Goal: Task Accomplishment & Management: Use online tool/utility

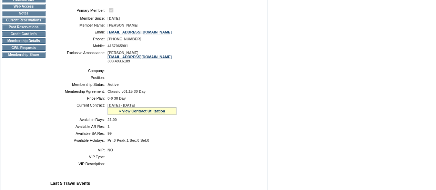
scroll to position [34, 0]
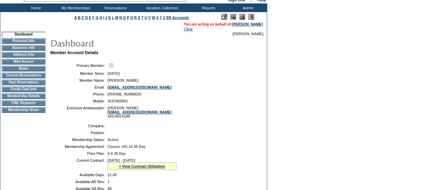
click at [20, 105] on td "CWL Requests" at bounding box center [24, 103] width 44 height 6
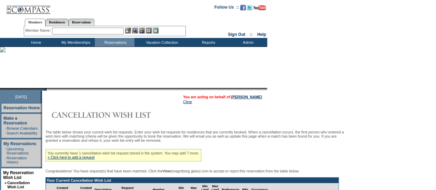
click at [101, 33] on input "text" at bounding box center [88, 31] width 72 height 7
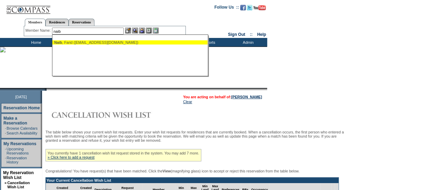
click at [101, 41] on div "Naib , Farid (farid.naib@gmail.com)" at bounding box center [130, 42] width 152 height 4
type input "Naib, Farid (farid.naib@gmail.com)"
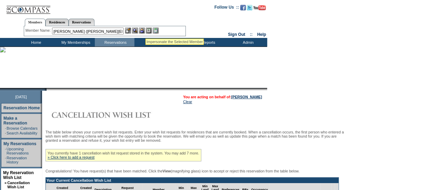
click at [145, 30] on img at bounding box center [142, 31] width 6 height 6
click at [137, 32] on img at bounding box center [135, 31] width 6 height 6
